Goal: Task Accomplishment & Management: Manage account settings

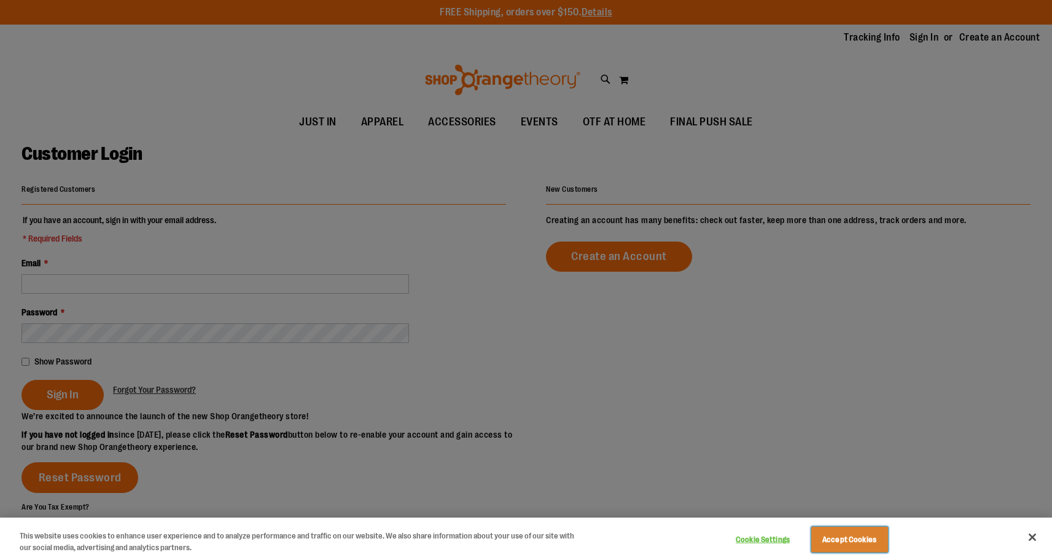
click at [854, 546] on button "Accept Cookies" at bounding box center [849, 539] width 77 height 26
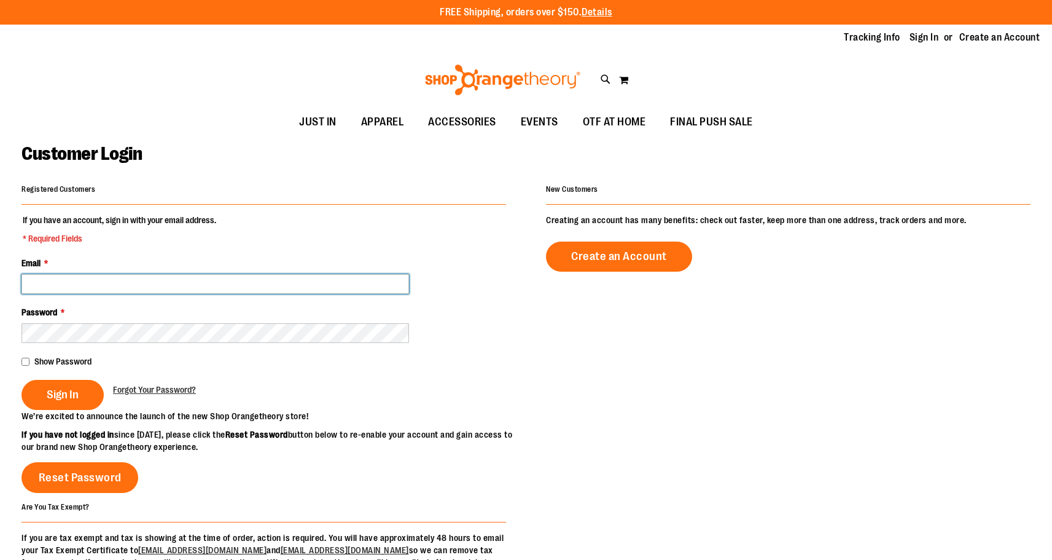
click at [108, 288] on input "Email *" at bounding box center [215, 284] width 388 height 20
type input "**********"
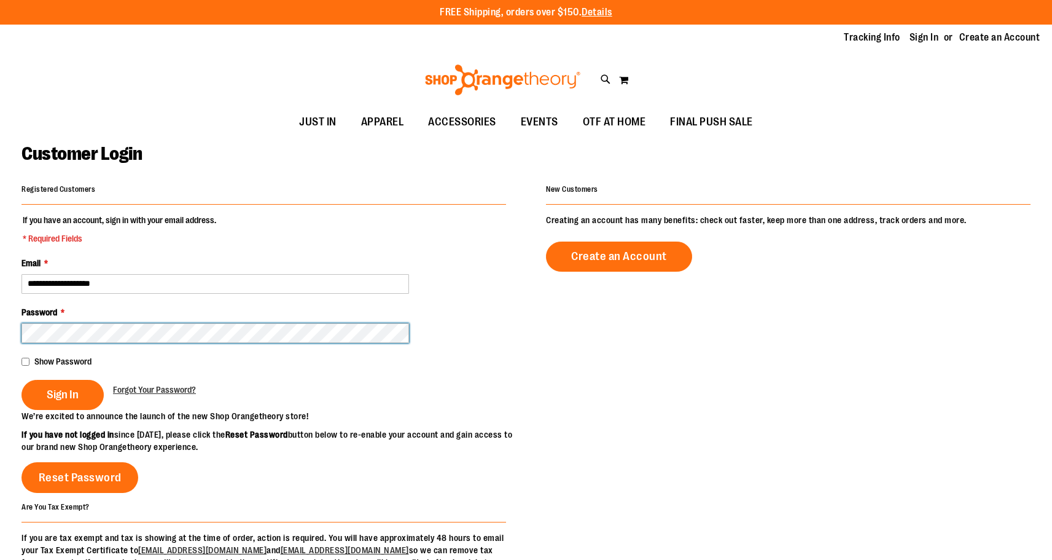
click at [21, 380] on button "Sign In" at bounding box center [62, 395] width 82 height 30
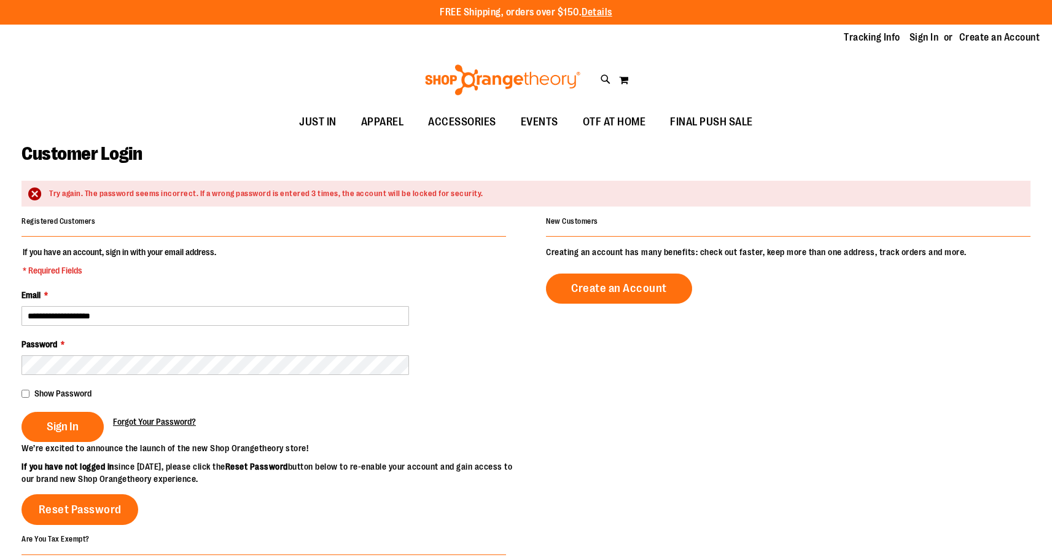
click at [194, 415] on link "Forgot Your Password?" at bounding box center [154, 421] width 83 height 12
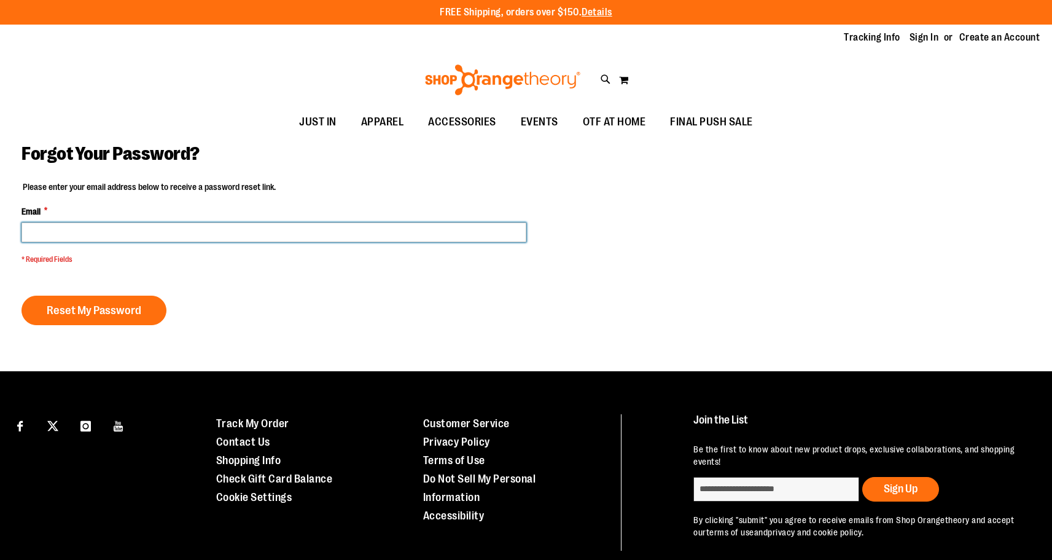
click at [155, 236] on input "Email *" at bounding box center [273, 232] width 505 height 20
type input "**********"
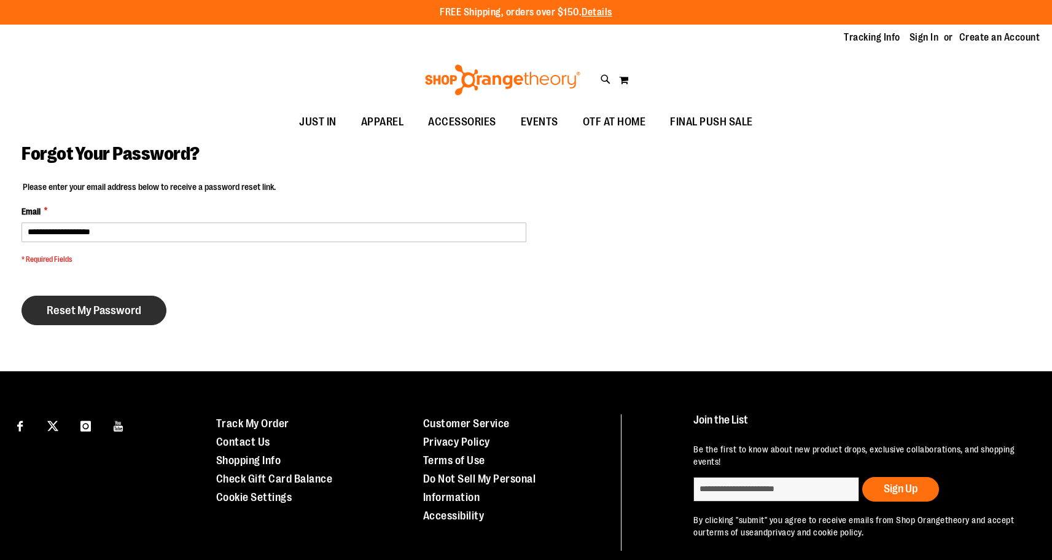
click at [135, 321] on button "Reset My Password" at bounding box center [93, 309] width 145 height 29
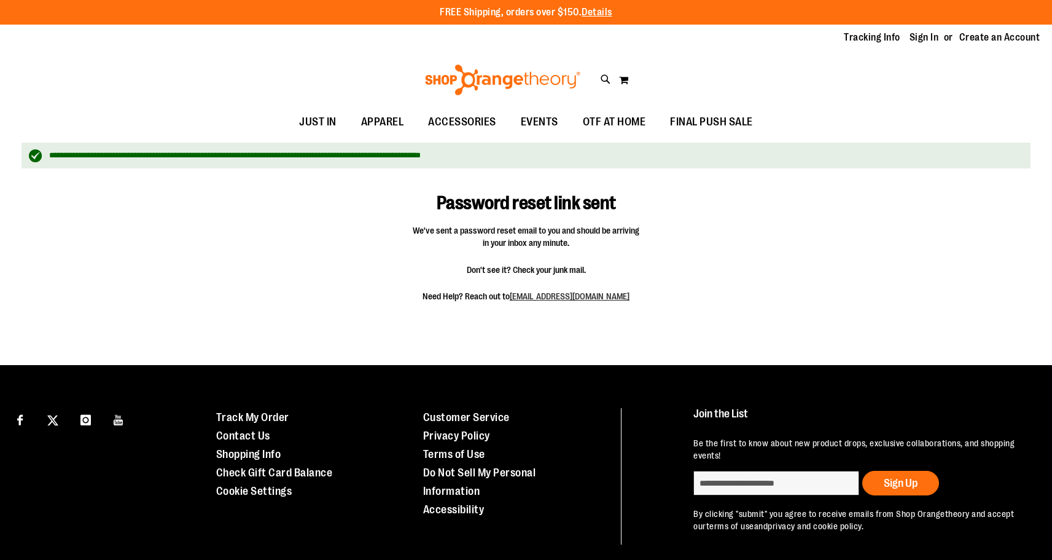
click at [916, 45] on div "Tracking Info Sign In Return to Procurement Create an Account" at bounding box center [526, 38] width 1052 height 26
click at [918, 39] on link "Sign In" at bounding box center [924, 38] width 29 height 14
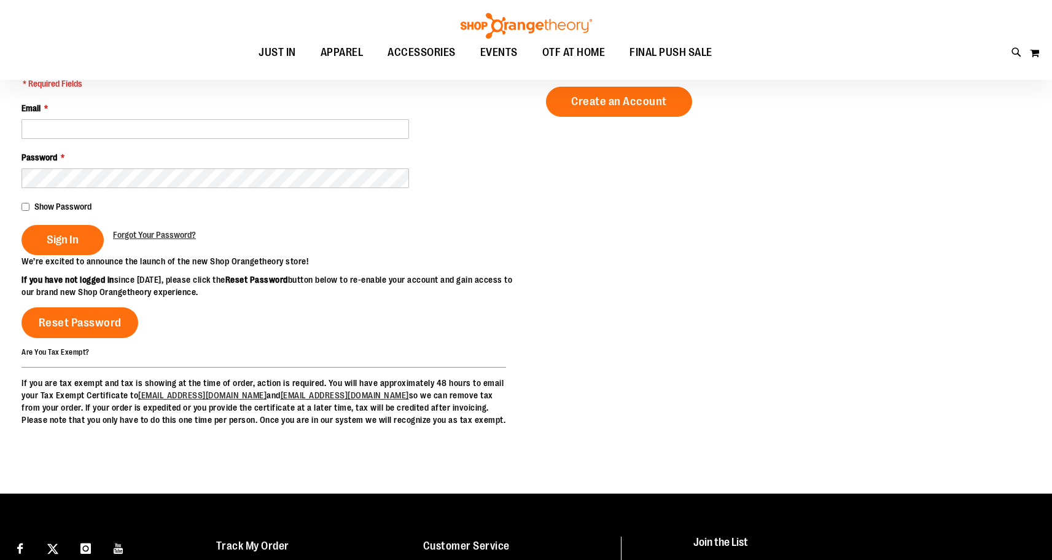
scroll to position [156, 0]
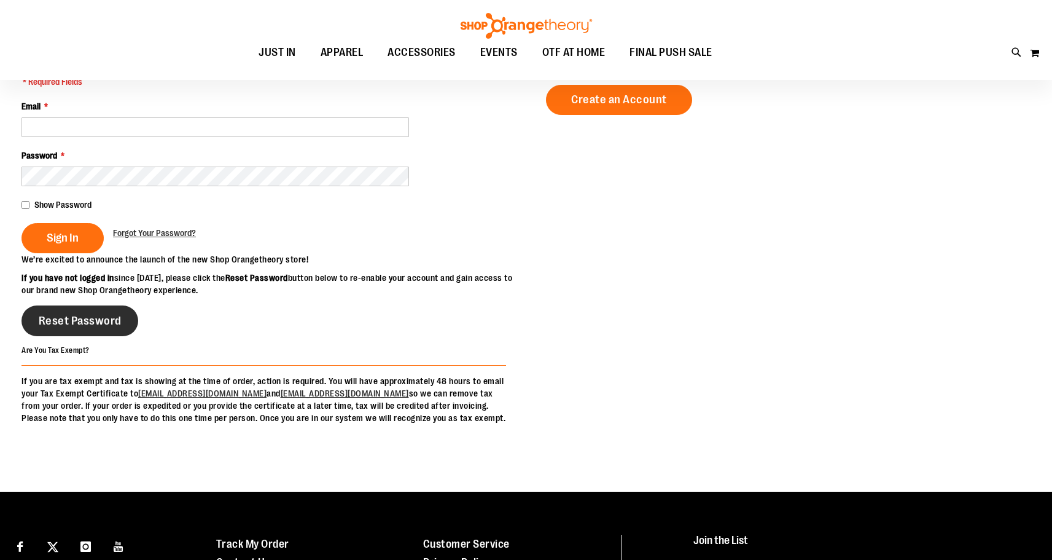
click at [96, 330] on link "Reset Password" at bounding box center [79, 320] width 117 height 31
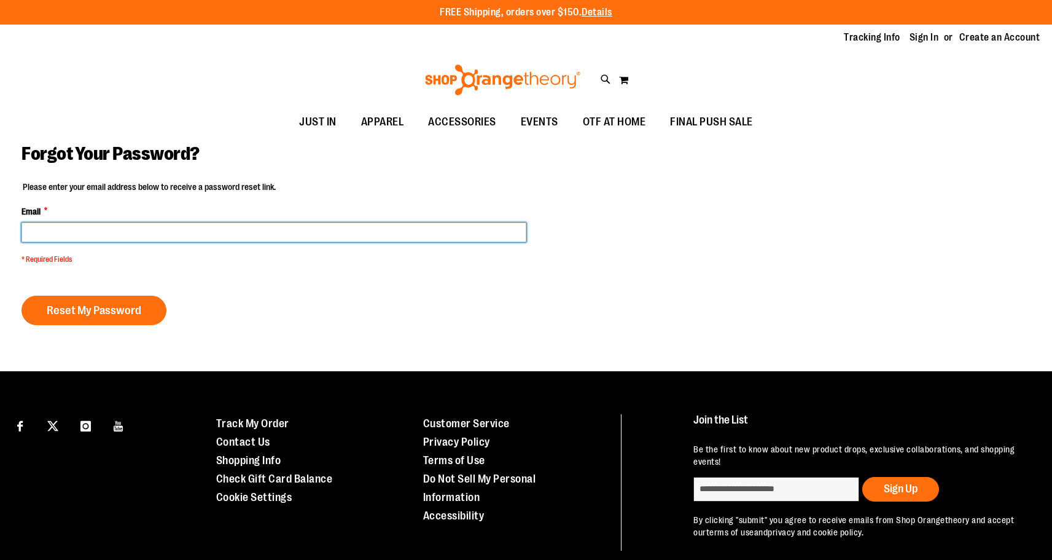
click at [120, 232] on input "Email *" at bounding box center [273, 232] width 505 height 20
type input "**********"
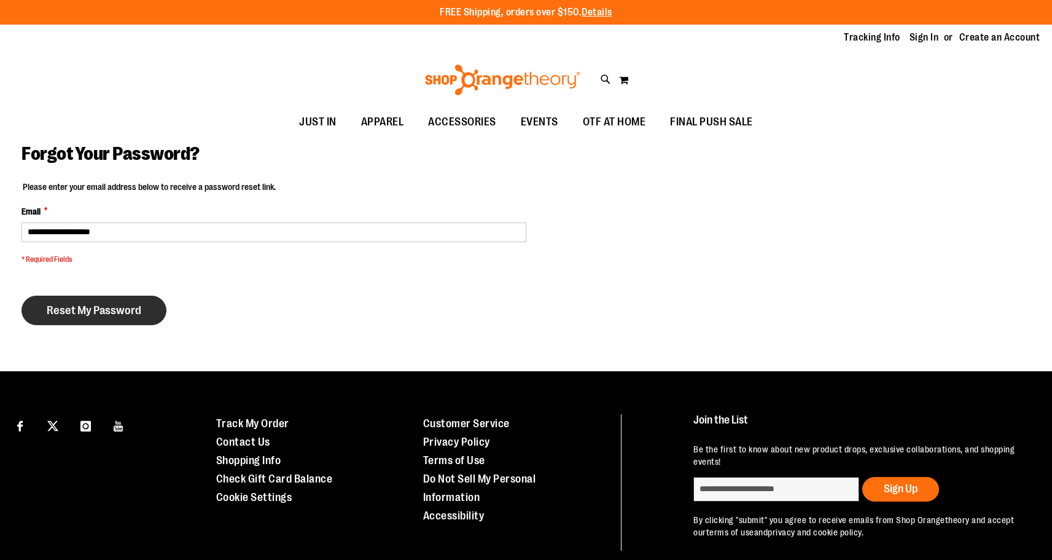
click at [134, 314] on span "Reset My Password" at bounding box center [94, 310] width 95 height 14
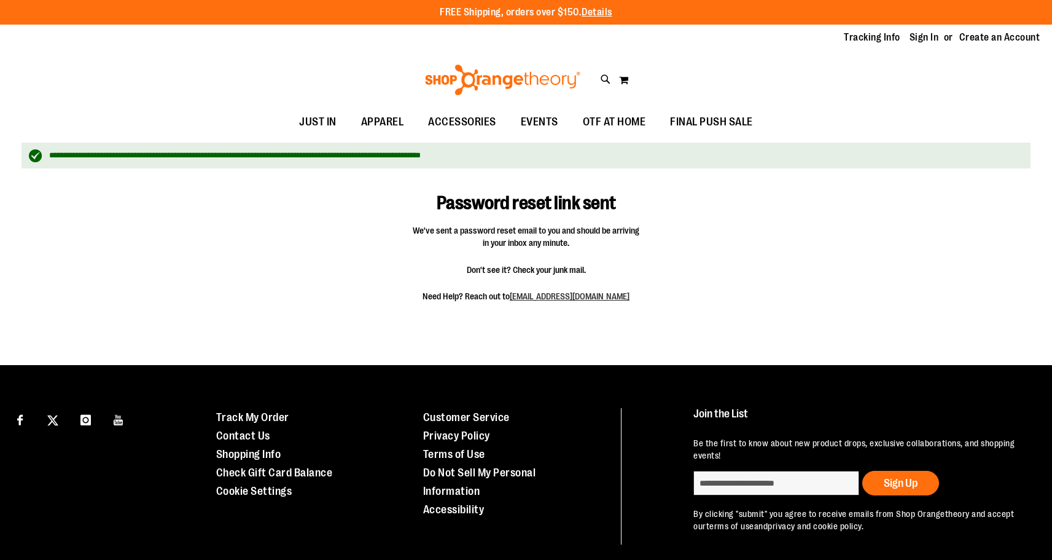
click at [671, 236] on div "Password reset link sent We've sent a password reset email to you and should be…" at bounding box center [525, 245] width 1009 height 142
